Goal: Information Seeking & Learning: Stay updated

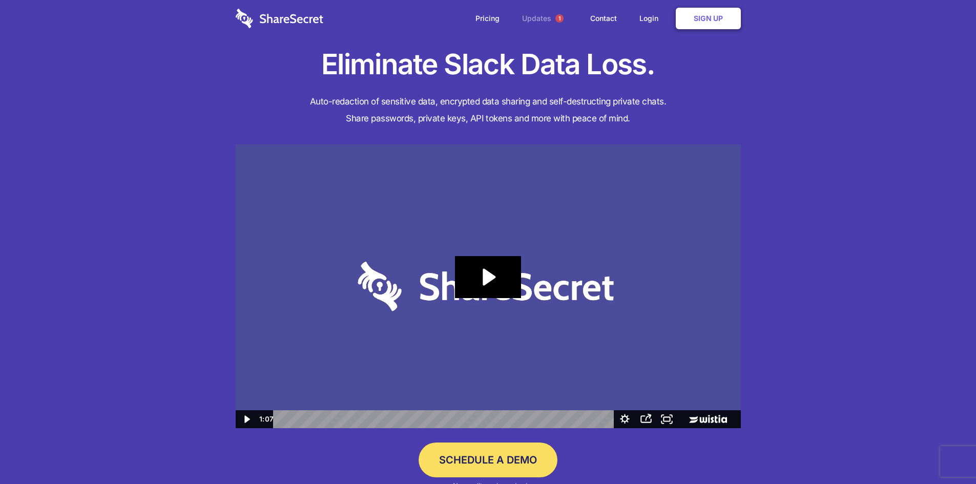
click at [541, 18] on link "Updates 1" at bounding box center [545, 18] width 66 height 37
drag, startPoint x: 445, startPoint y: 61, endPoint x: 507, endPoint y: 65, distance: 62.7
click at [507, 65] on h1 "Eliminate Slack Data Loss." at bounding box center [488, 64] width 505 height 37
click at [316, 113] on h4 "Auto-redaction of sensitive data, encrypted data sharing and self-destructing p…" at bounding box center [488, 110] width 505 height 34
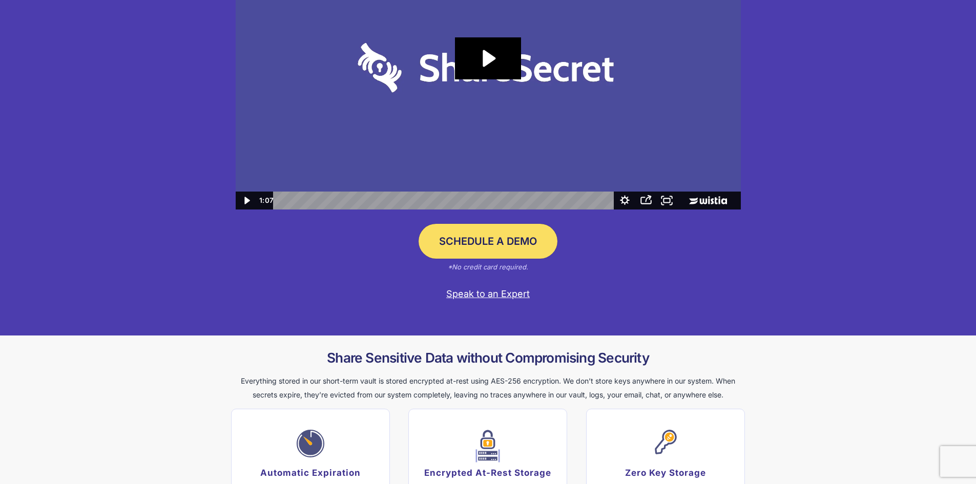
scroll to position [205, 0]
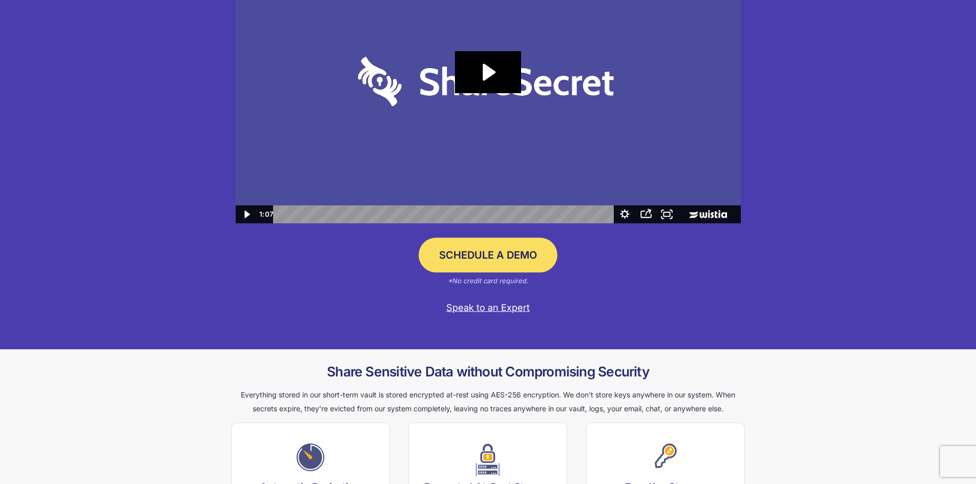
click at [512, 281] on em "*No credit card required." at bounding box center [488, 281] width 80 height 8
click at [749, 280] on div "Eliminate Slack Data Loss. Auto-redaction of sensitive data, encrypted data sha…" at bounding box center [488, 72] width 976 height 555
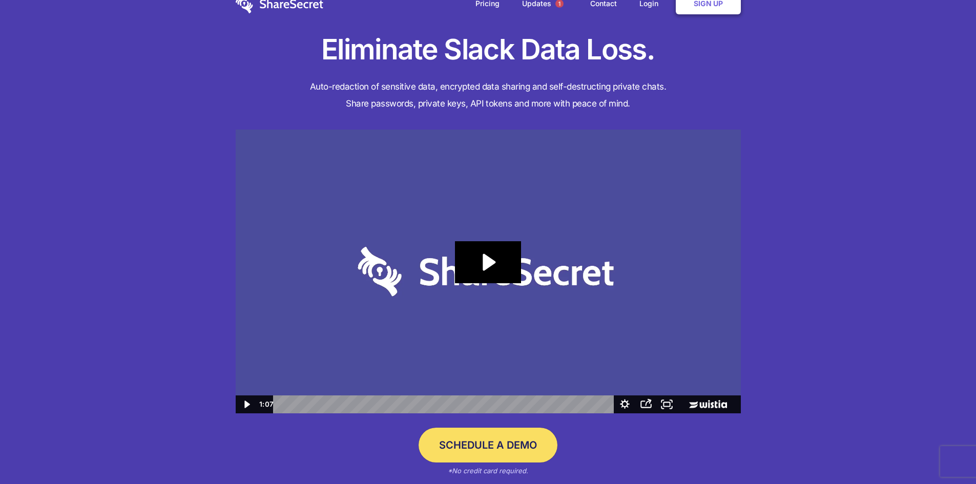
scroll to position [0, 0]
